Goal: Task Accomplishment & Management: Manage account settings

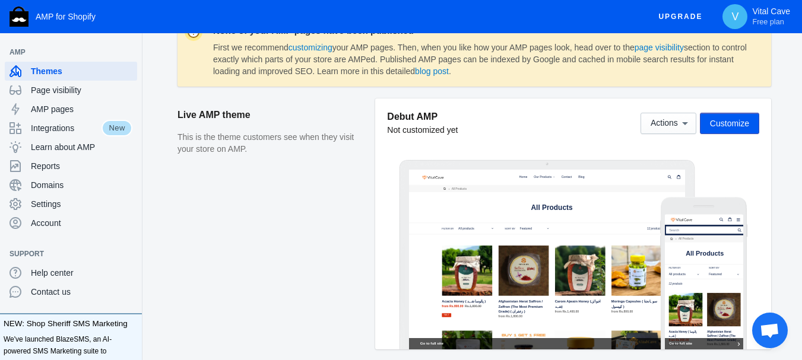
scroll to position [198, 0]
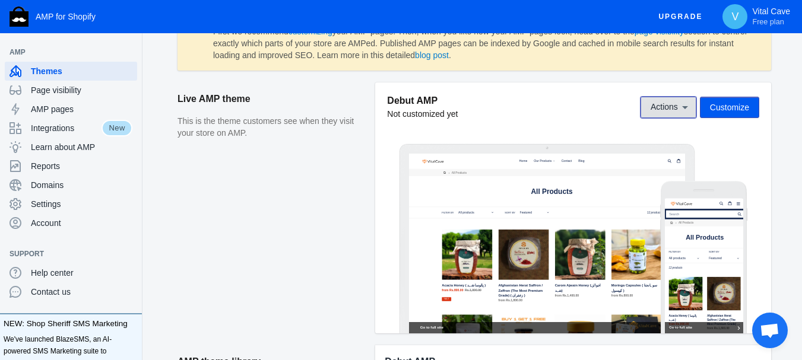
click at [658, 107] on span "Actions" at bounding box center [664, 107] width 27 height 9
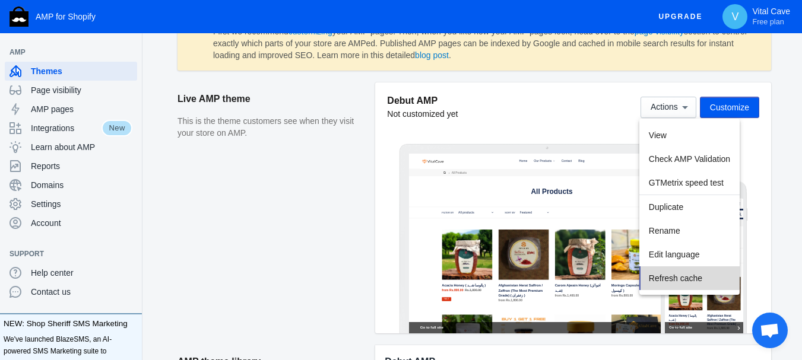
click at [703, 280] on button "Refresh cache" at bounding box center [689, 279] width 100 height 24
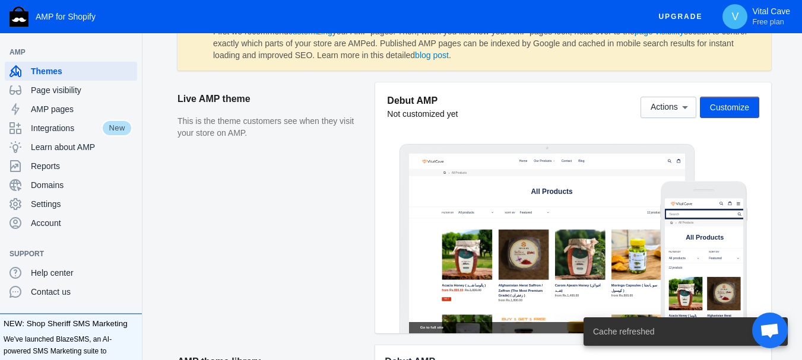
click at [711, 106] on span "Customize" at bounding box center [729, 107] width 39 height 9
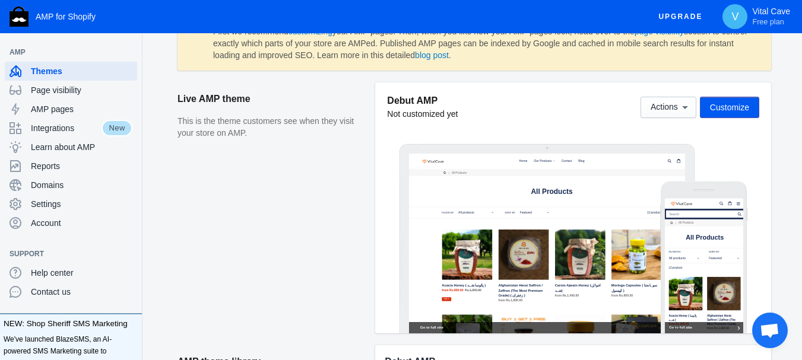
click at [302, 154] on aside "Live AMP theme This is the theme customers see when they visit your store on AM…" at bounding box center [276, 214] width 198 height 263
click at [270, 135] on p "This is the theme customers see when they visit your store on AMP." at bounding box center [270, 127] width 186 height 23
click at [60, 110] on span "AMP pages" at bounding box center [82, 109] width 102 height 12
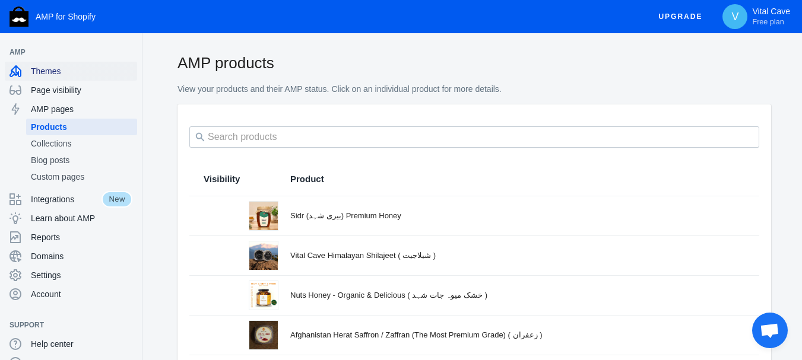
click at [75, 69] on span "Themes" at bounding box center [82, 71] width 102 height 12
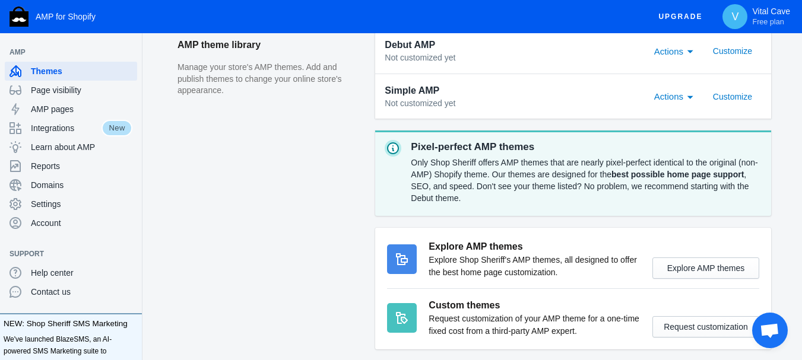
scroll to position [570, 0]
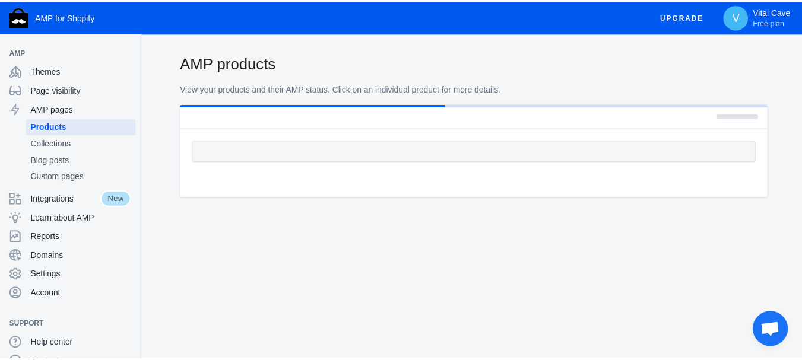
scroll to position [198, 0]
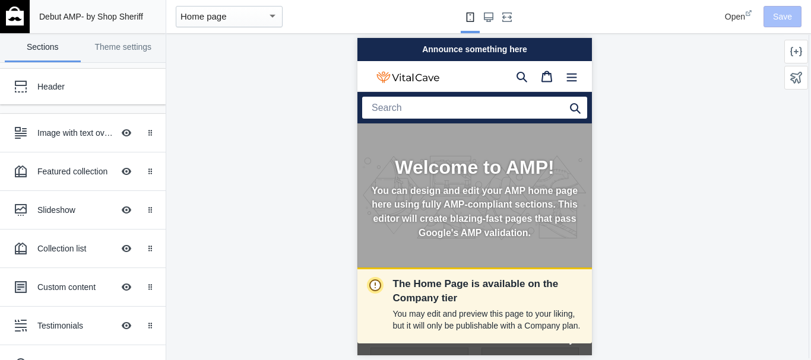
scroll to position [0, 199]
